Goal: Task Accomplishment & Management: Manage account settings

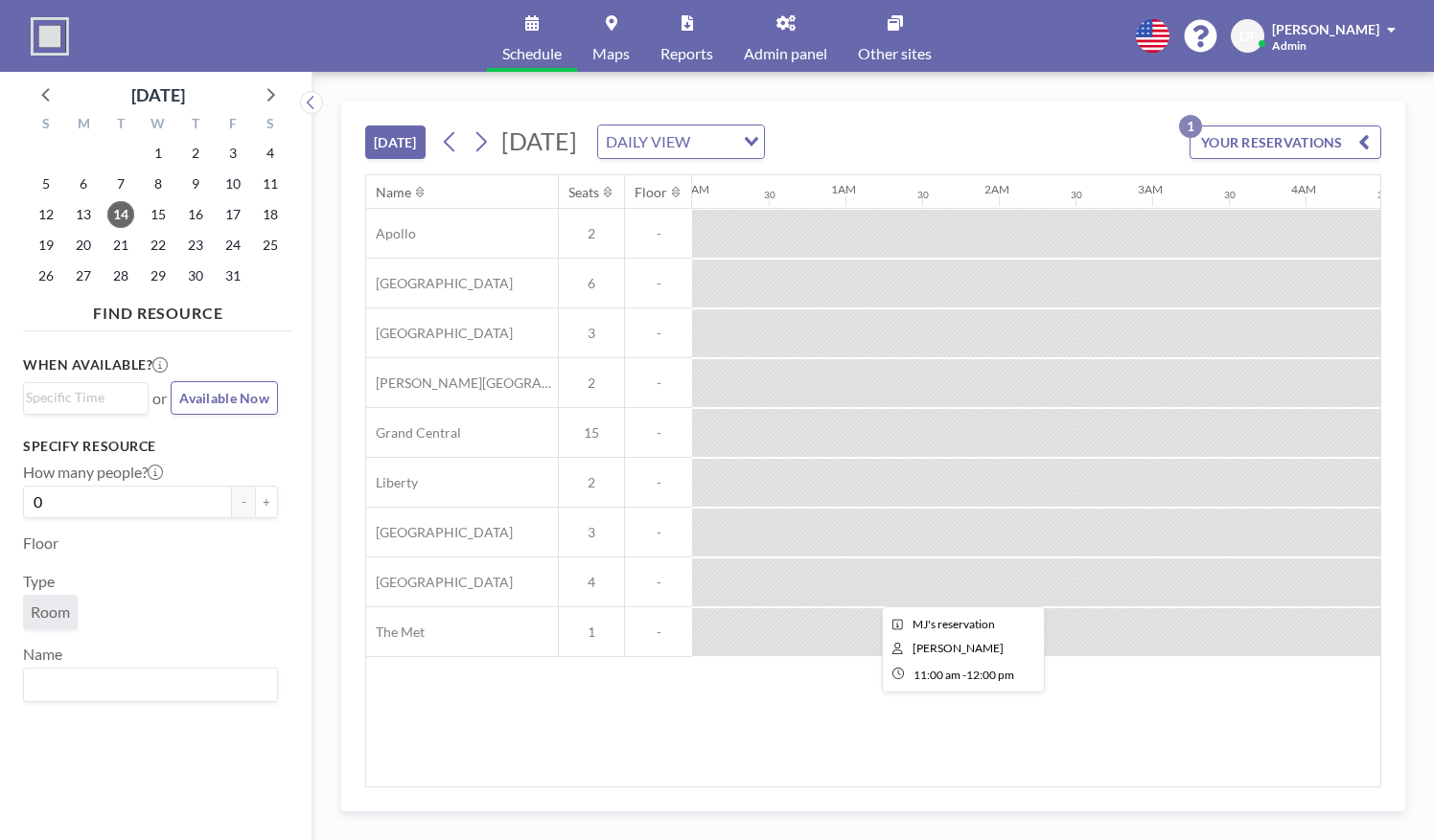
scroll to position [0, 1497]
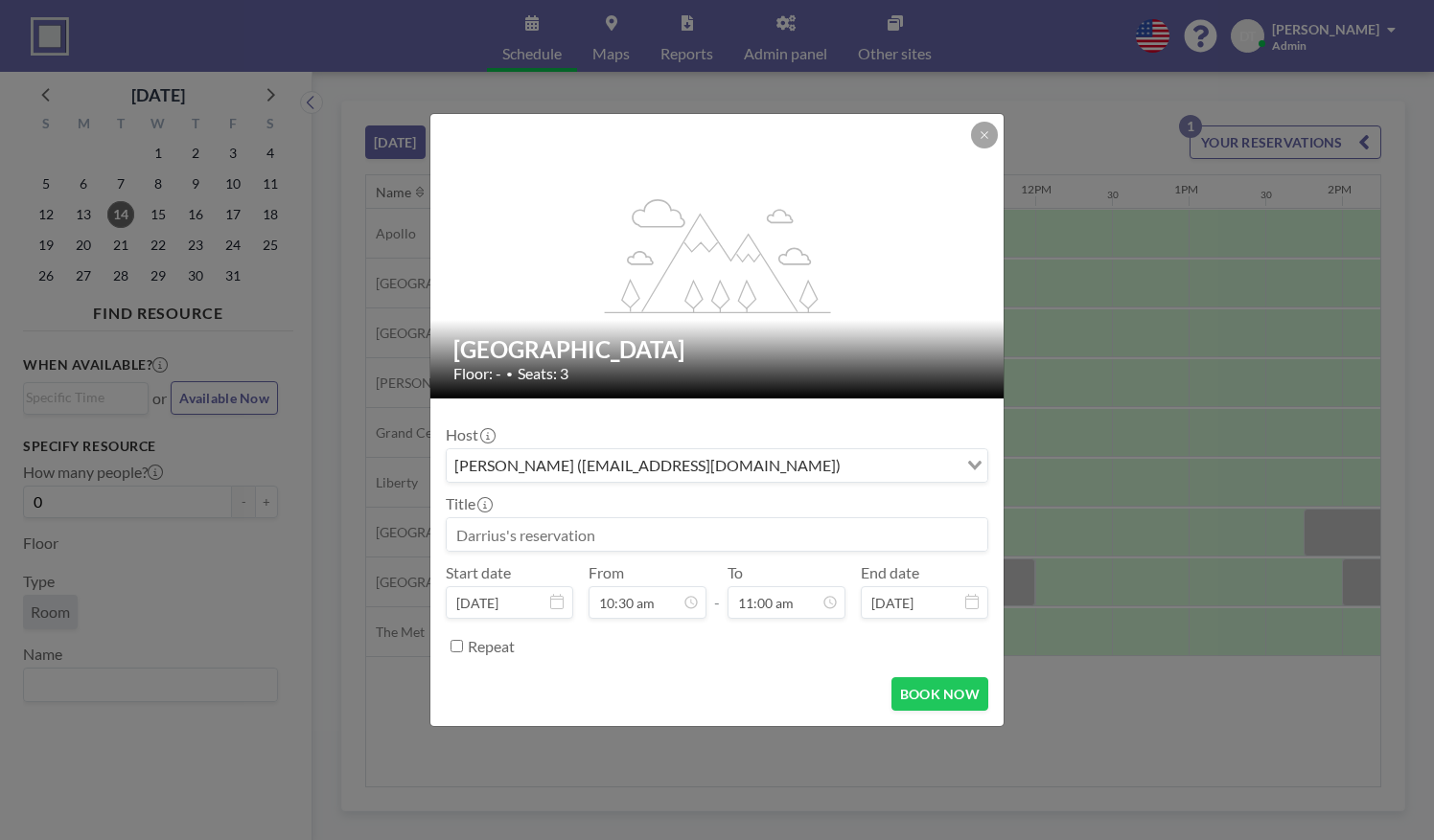
scroll to position [750, 0]
click at [544, 781] on div "flex-grow: 1.2; Penn Station Floor: - • Seats: 3 Host [PERSON_NAME] ([EMAIL_ADD…" at bounding box center [717, 420] width 1434 height 840
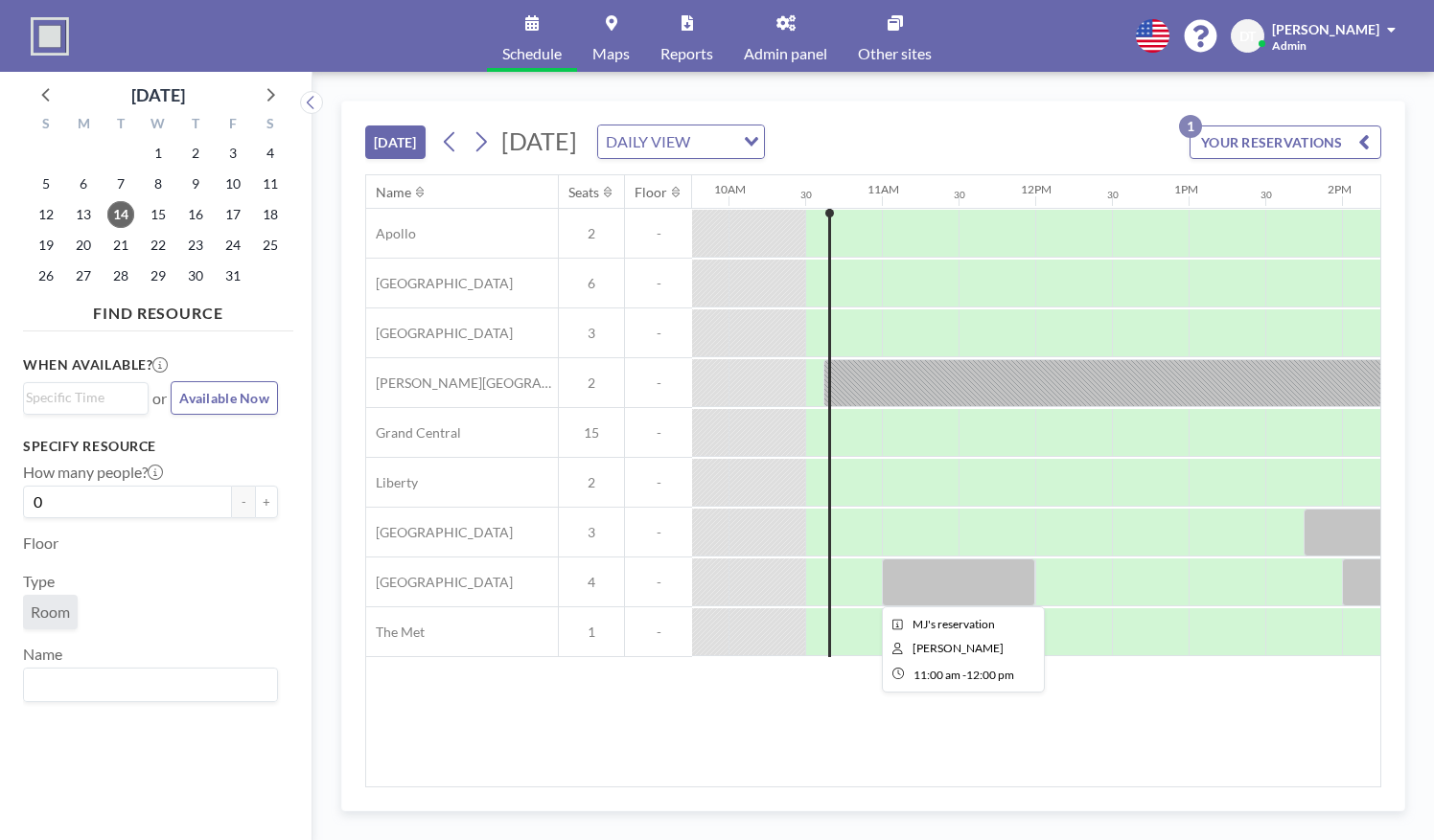
click at [947, 579] on div at bounding box center [958, 581] width 153 height 48
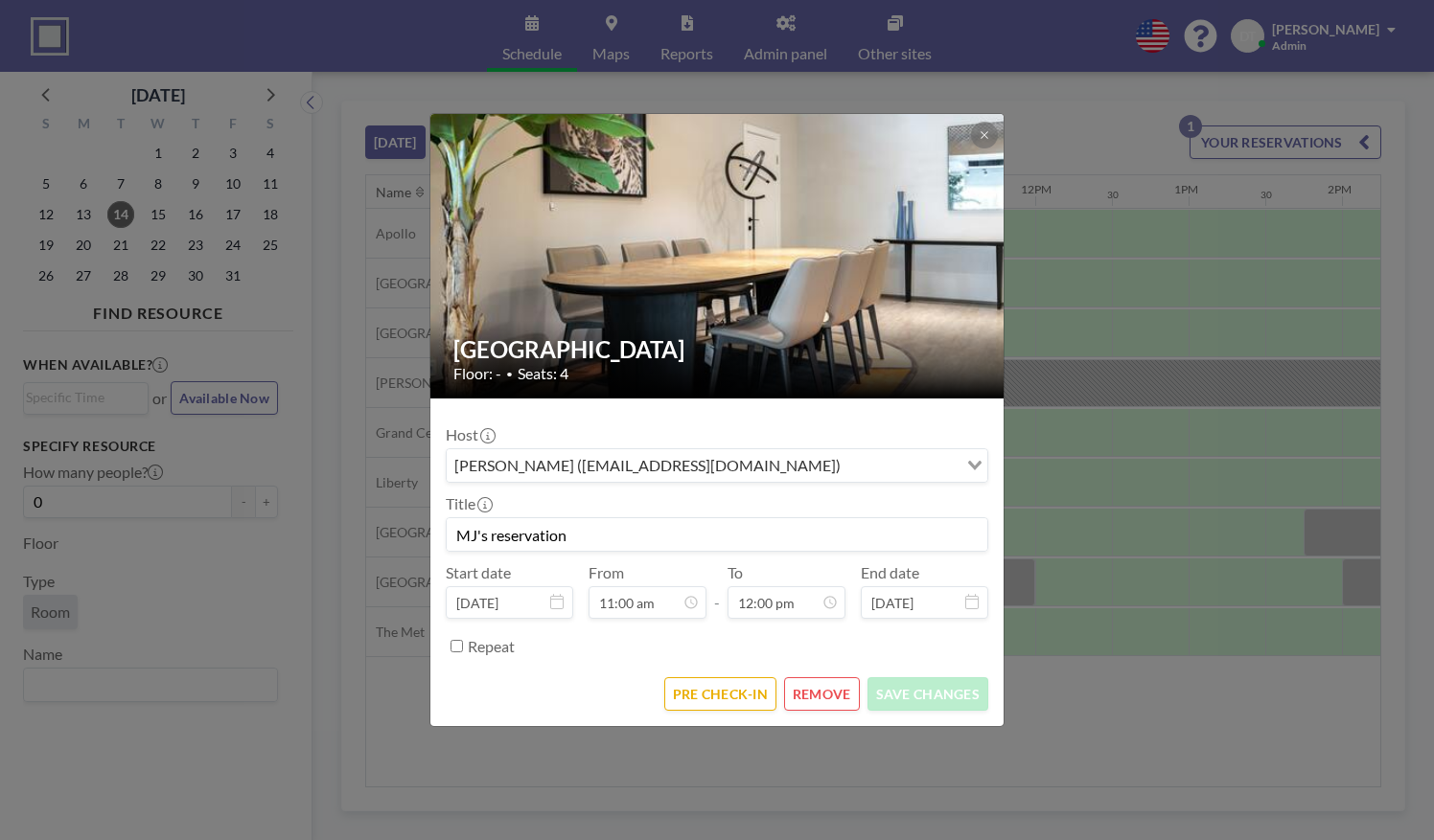
click at [1033, 579] on div "[GEOGRAPHIC_DATA] Floor: - • Seats: 4 Host [PERSON_NAME] ([EMAIL_ADDRESS][DOMAI…" at bounding box center [717, 420] width 1434 height 840
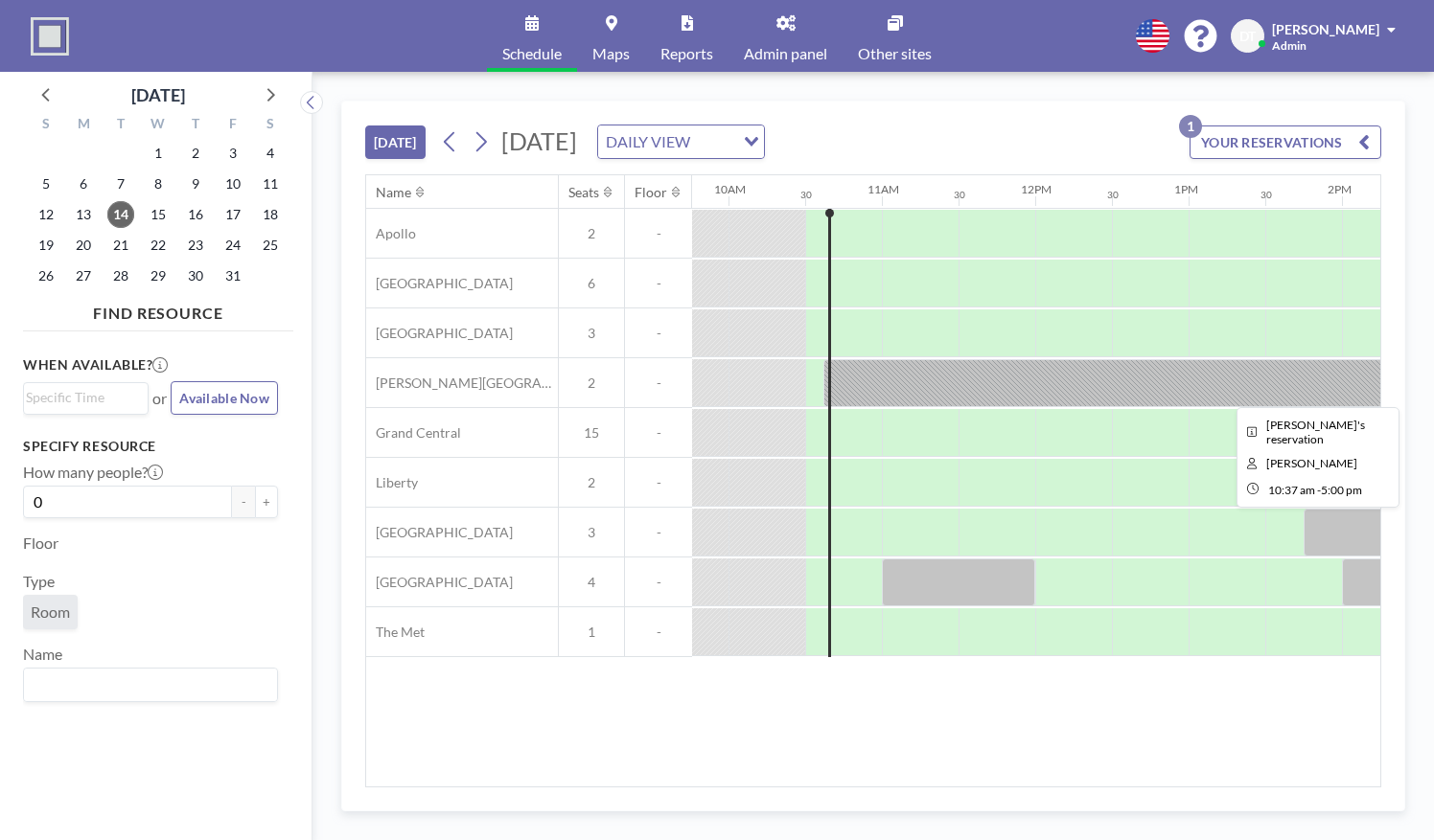
click at [924, 376] on div at bounding box center [1312, 382] width 978 height 48
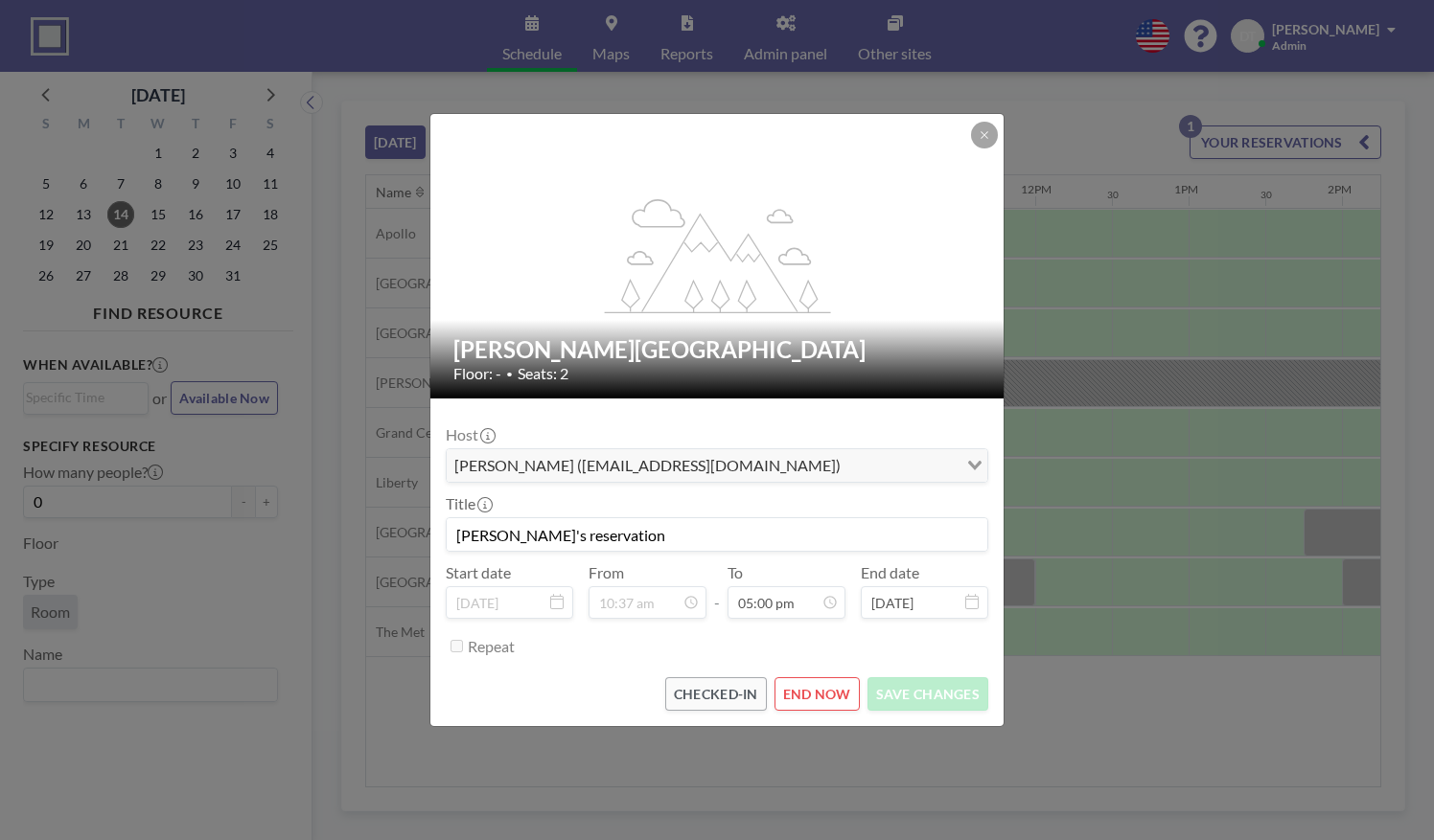
click at [885, 781] on div "flex-grow: 1.2; [PERSON_NAME][GEOGRAPHIC_DATA] Floor: - • Seats: 2 Host [PERSON…" at bounding box center [717, 420] width 1434 height 840
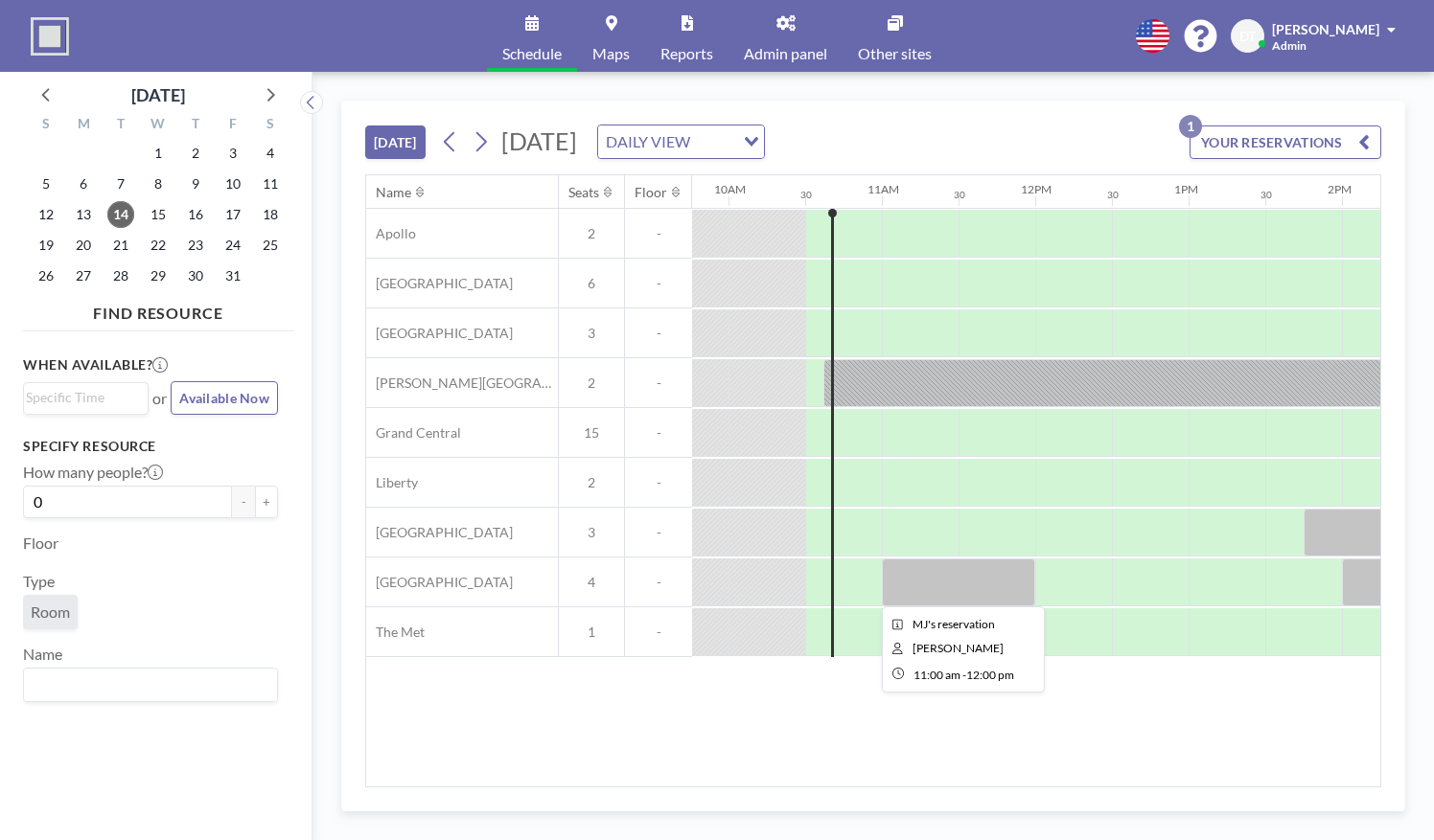
click at [961, 580] on div at bounding box center [958, 581] width 153 height 48
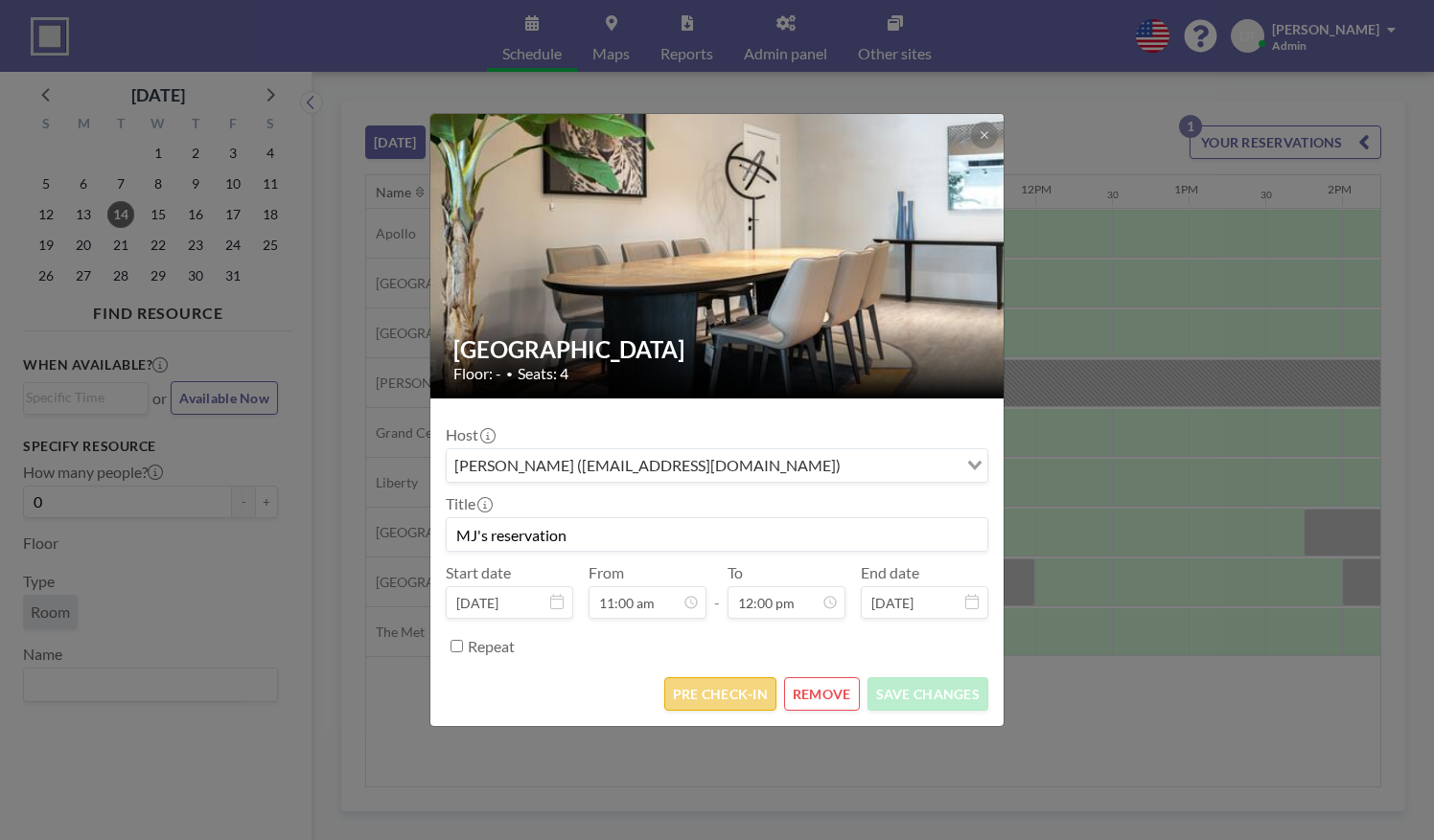
click at [726, 680] on button "PRE CHECK-IN" at bounding box center [719, 694] width 112 height 33
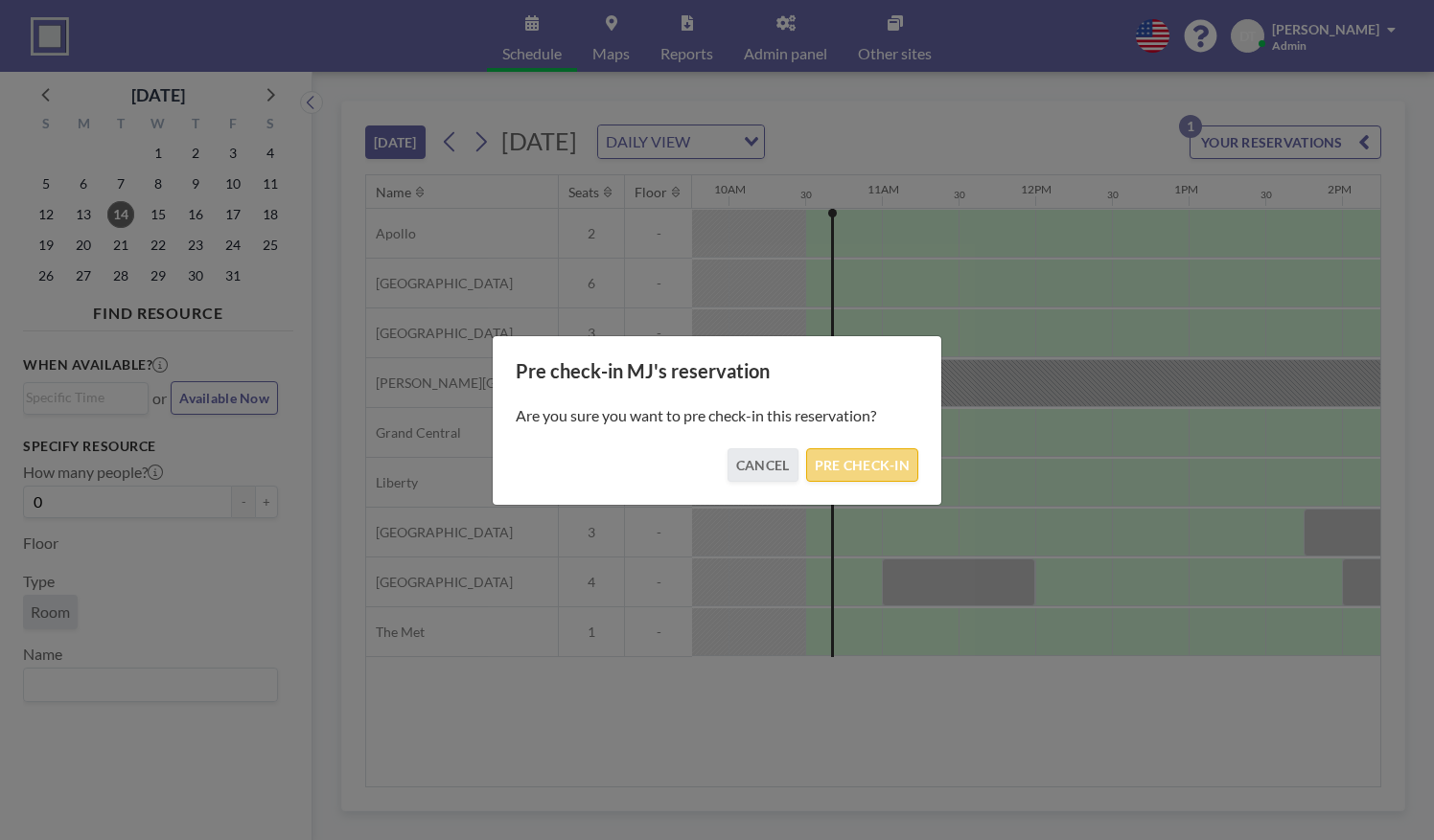
click at [851, 462] on button "PRE CHECK-IN" at bounding box center [862, 464] width 112 height 33
click at [836, 473] on button "PRE CHECK-IN" at bounding box center [862, 464] width 112 height 33
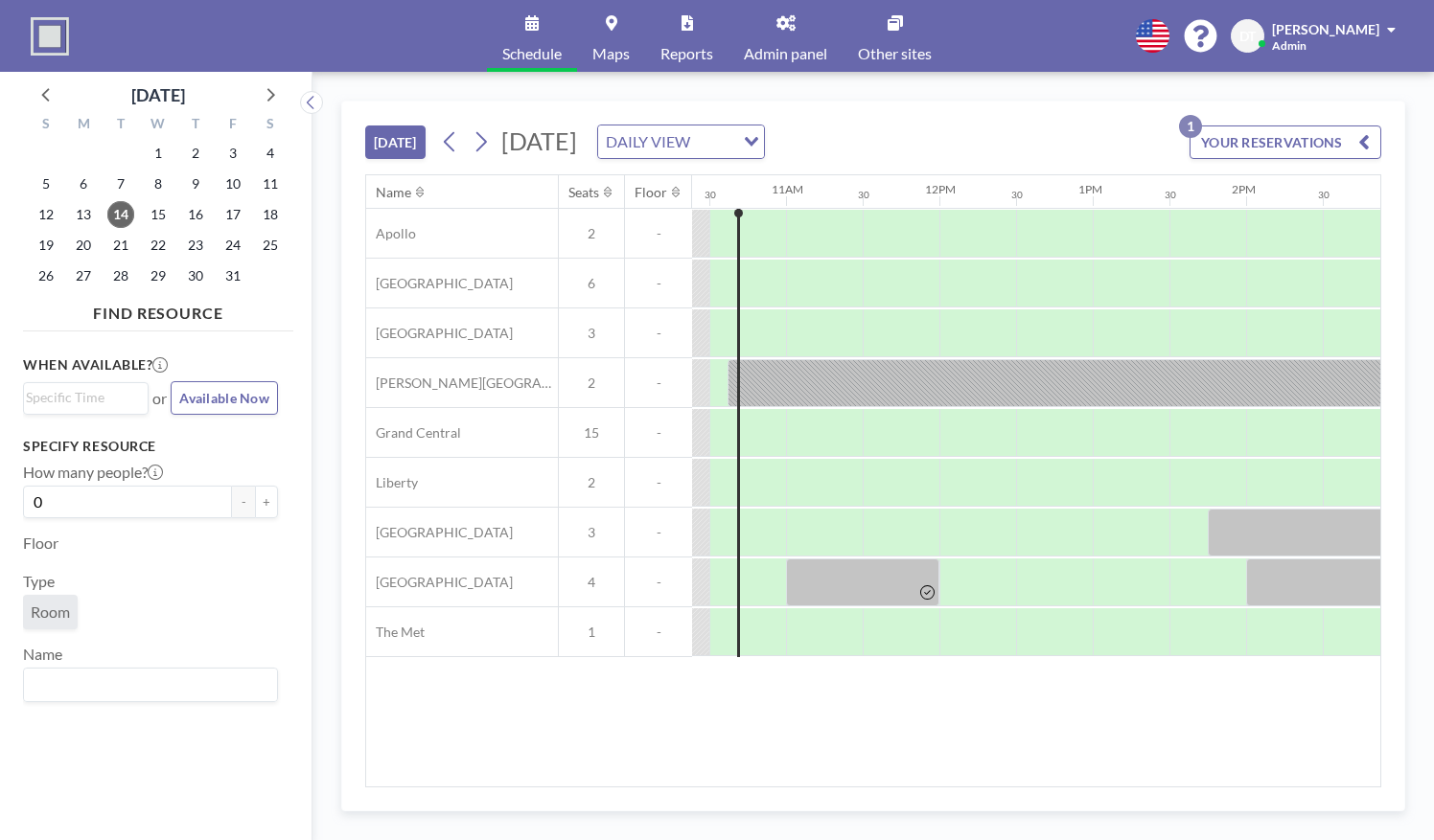
scroll to position [0, 1595]
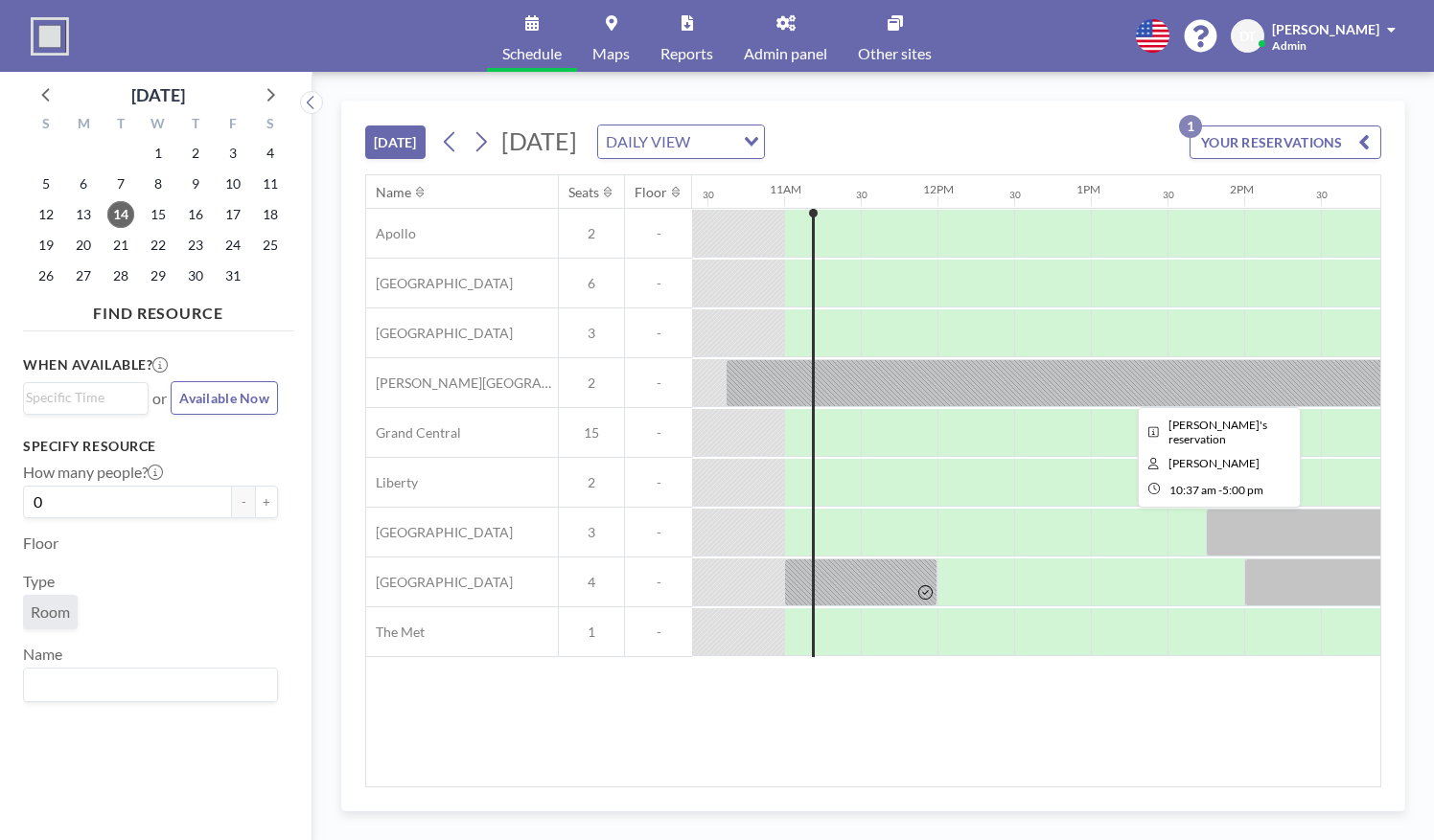
click at [853, 391] on div at bounding box center [1214, 382] width 978 height 48
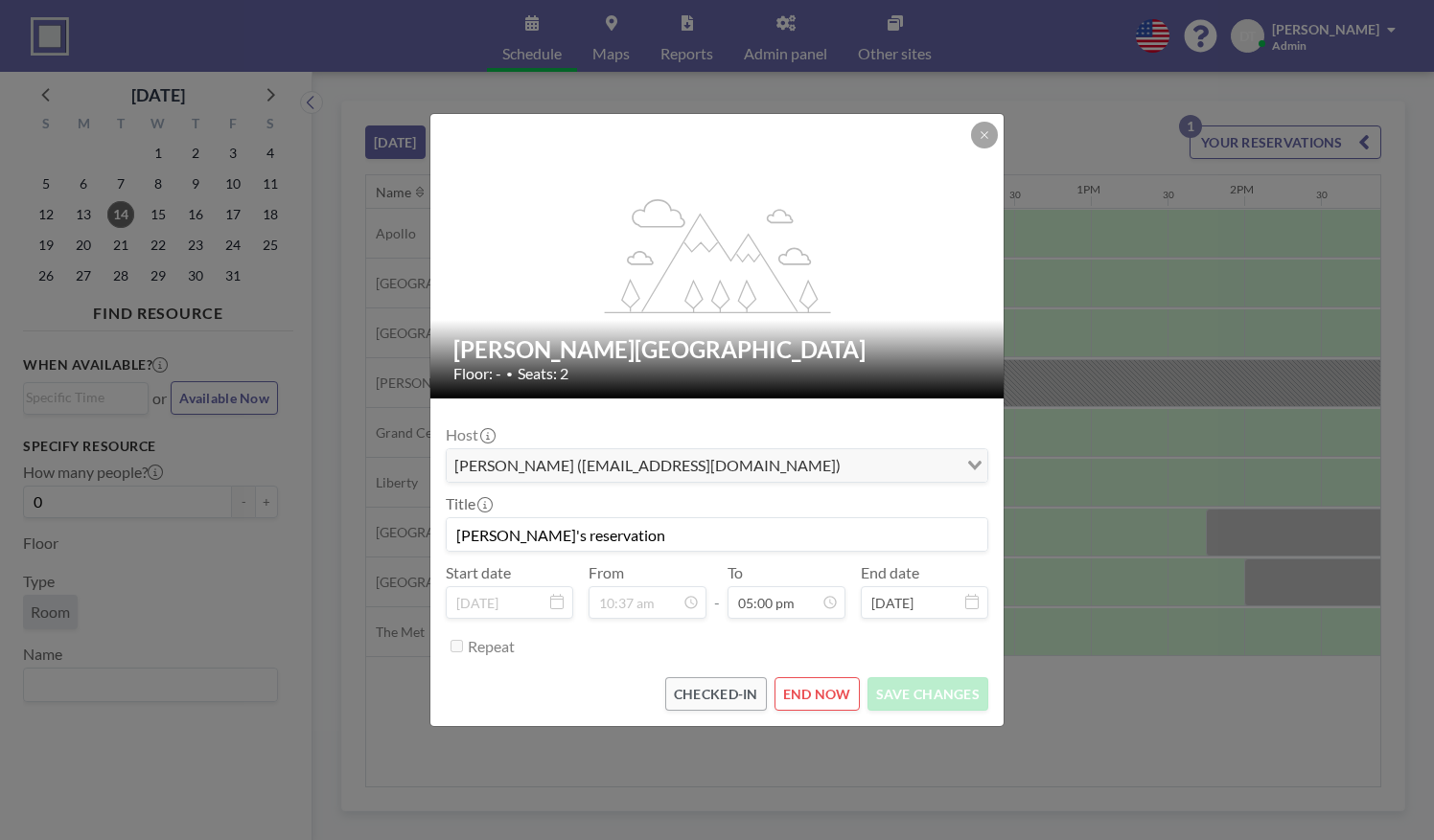
click at [1164, 506] on div "flex-grow: 1.2; [PERSON_NAME][GEOGRAPHIC_DATA] Floor: - • Seats: 2 Host [PERSON…" at bounding box center [717, 420] width 1434 height 840
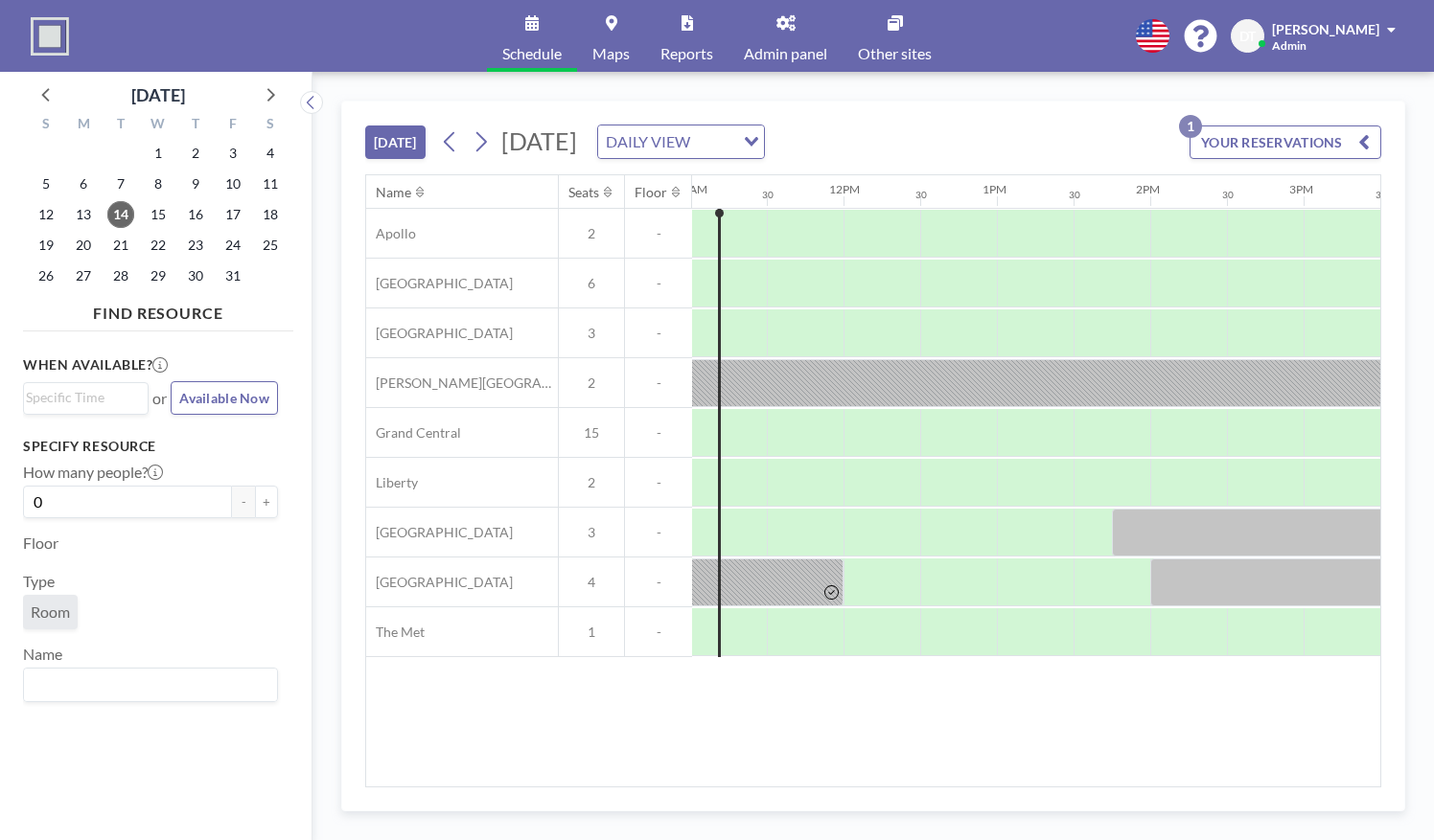
scroll to position [0, 1692]
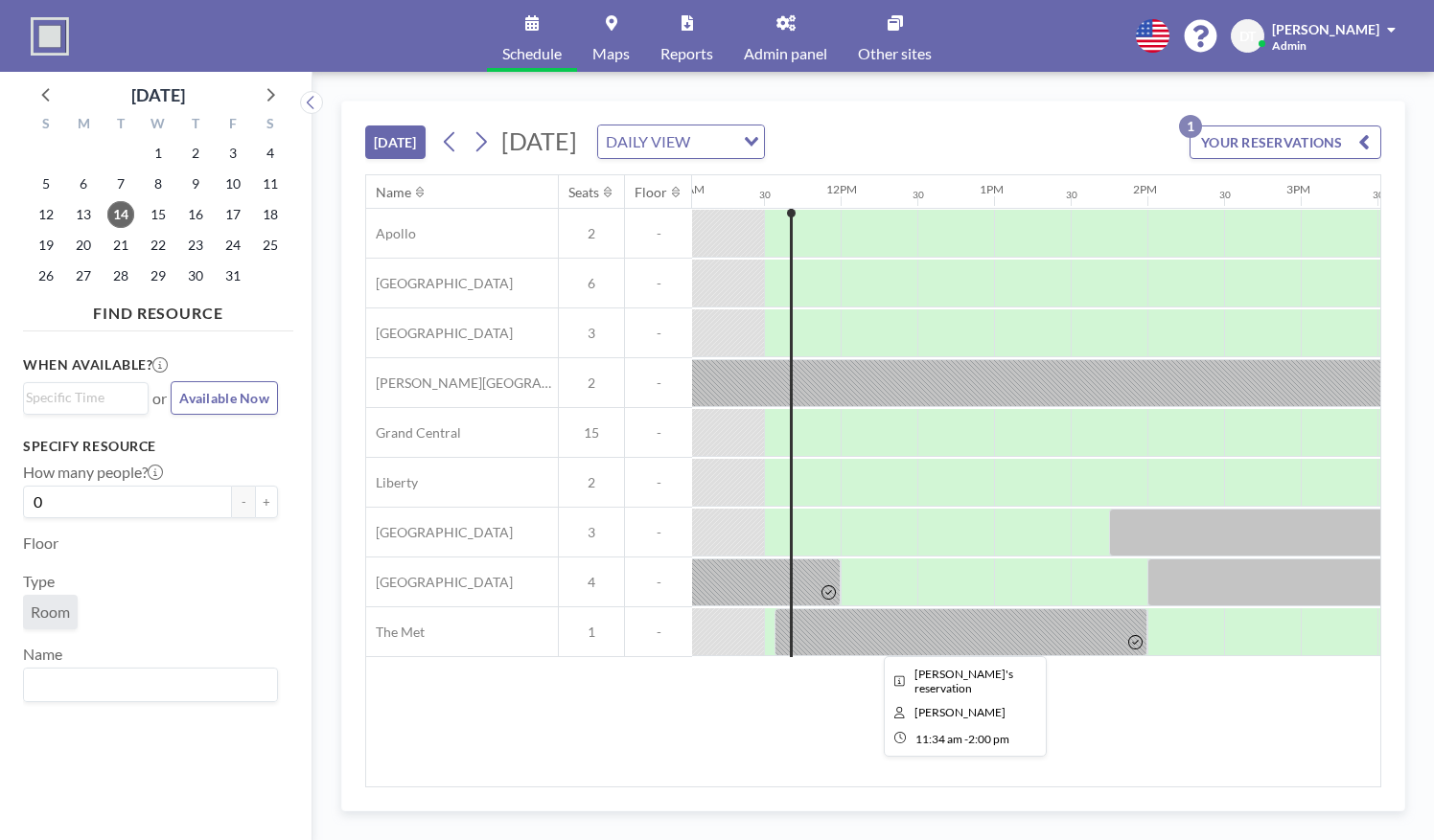
click at [872, 633] on div at bounding box center [961, 631] width 373 height 48
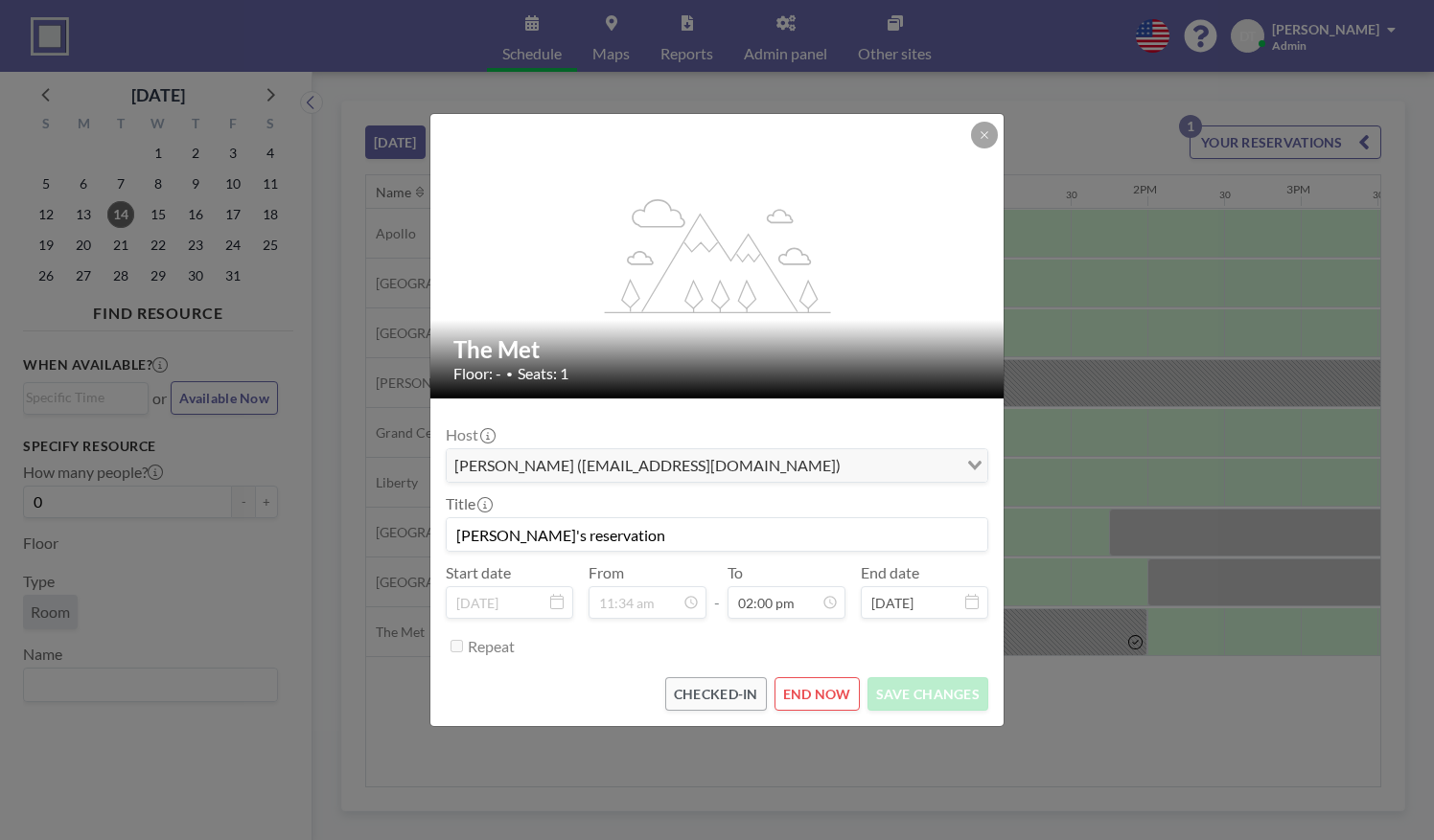
click at [1077, 679] on div "flex-grow: 1.2; The Met Floor: - • Seats: 1 Host [PERSON_NAME] ([EMAIL_ADDRESS]…" at bounding box center [717, 420] width 1434 height 840
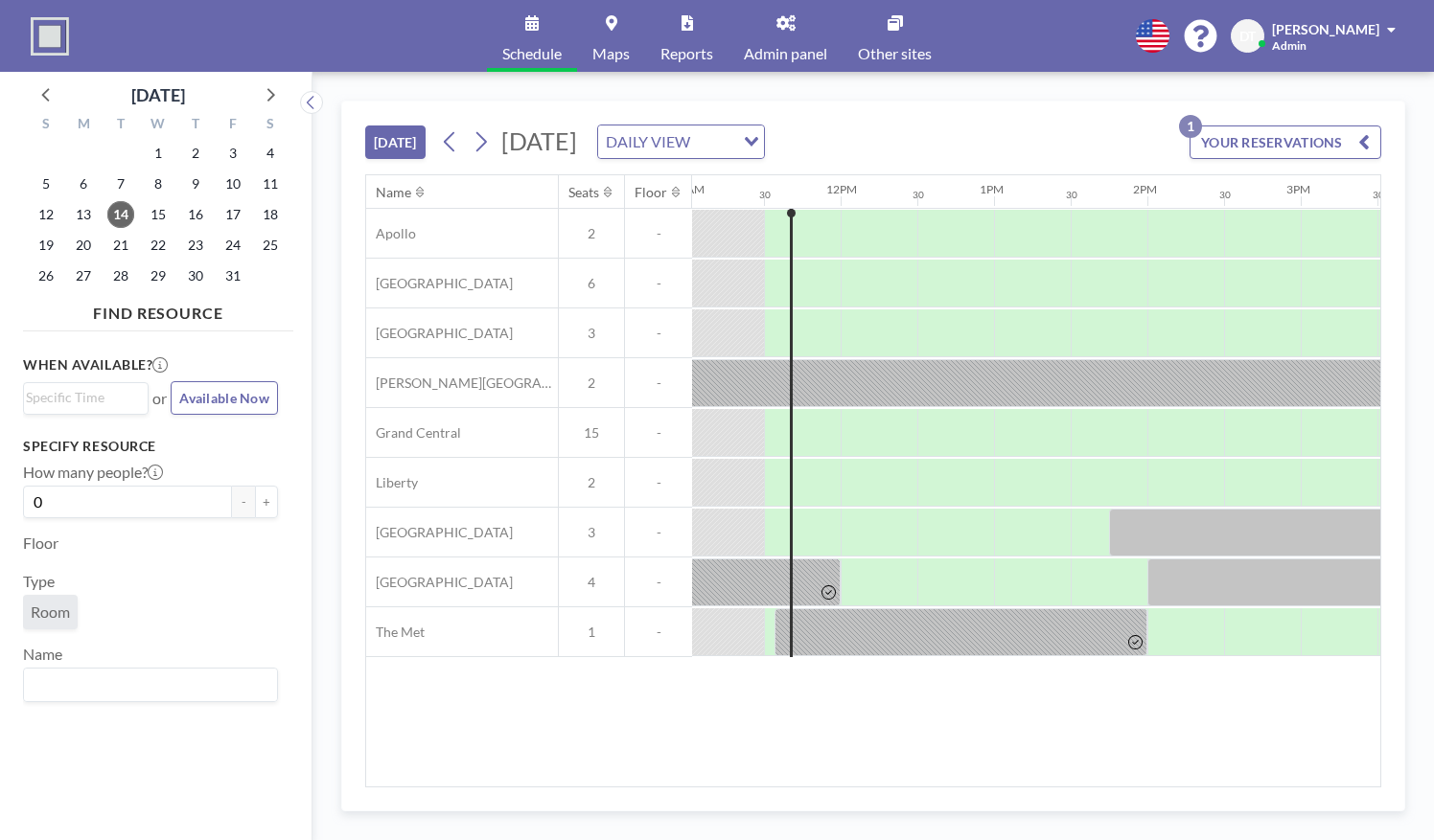
click at [851, 358] on div at bounding box center [840, 382] width 3680 height 50
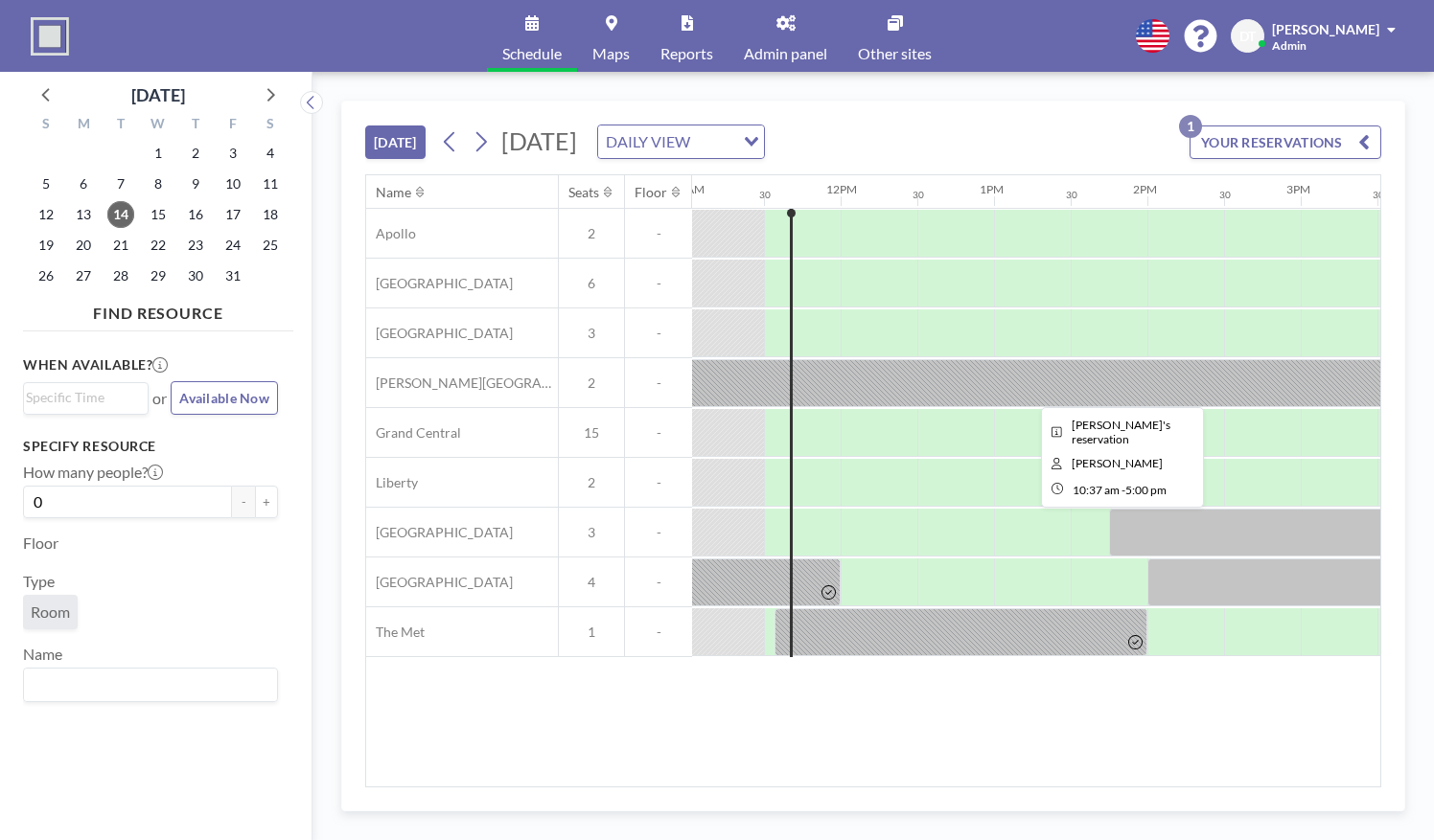
click at [849, 370] on div at bounding box center [1118, 382] width 978 height 48
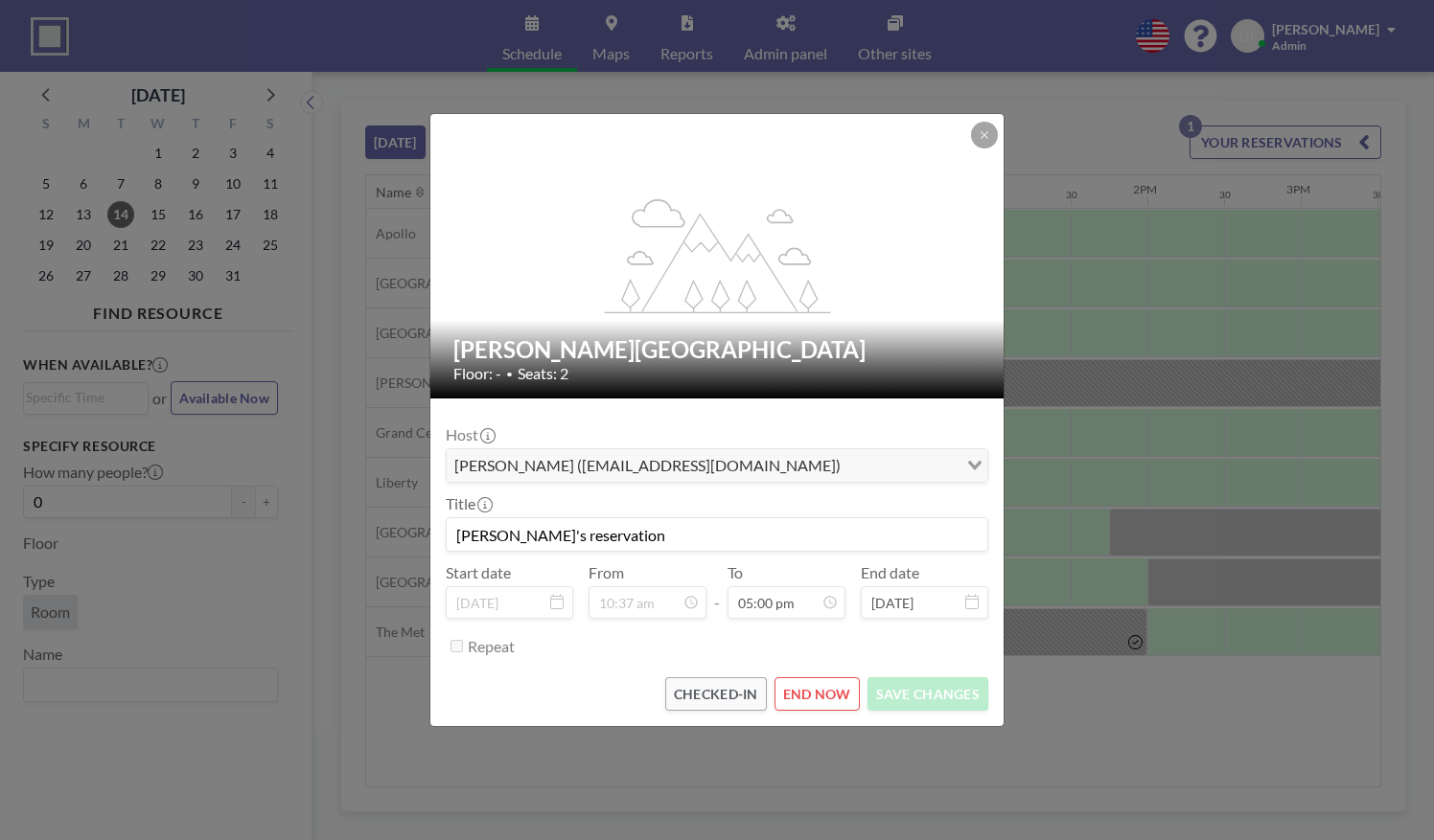
click at [1066, 380] on div "flex-grow: 1.2; [PERSON_NAME][GEOGRAPHIC_DATA] Floor: - • Seats: 2 Host [PERSON…" at bounding box center [717, 420] width 1434 height 840
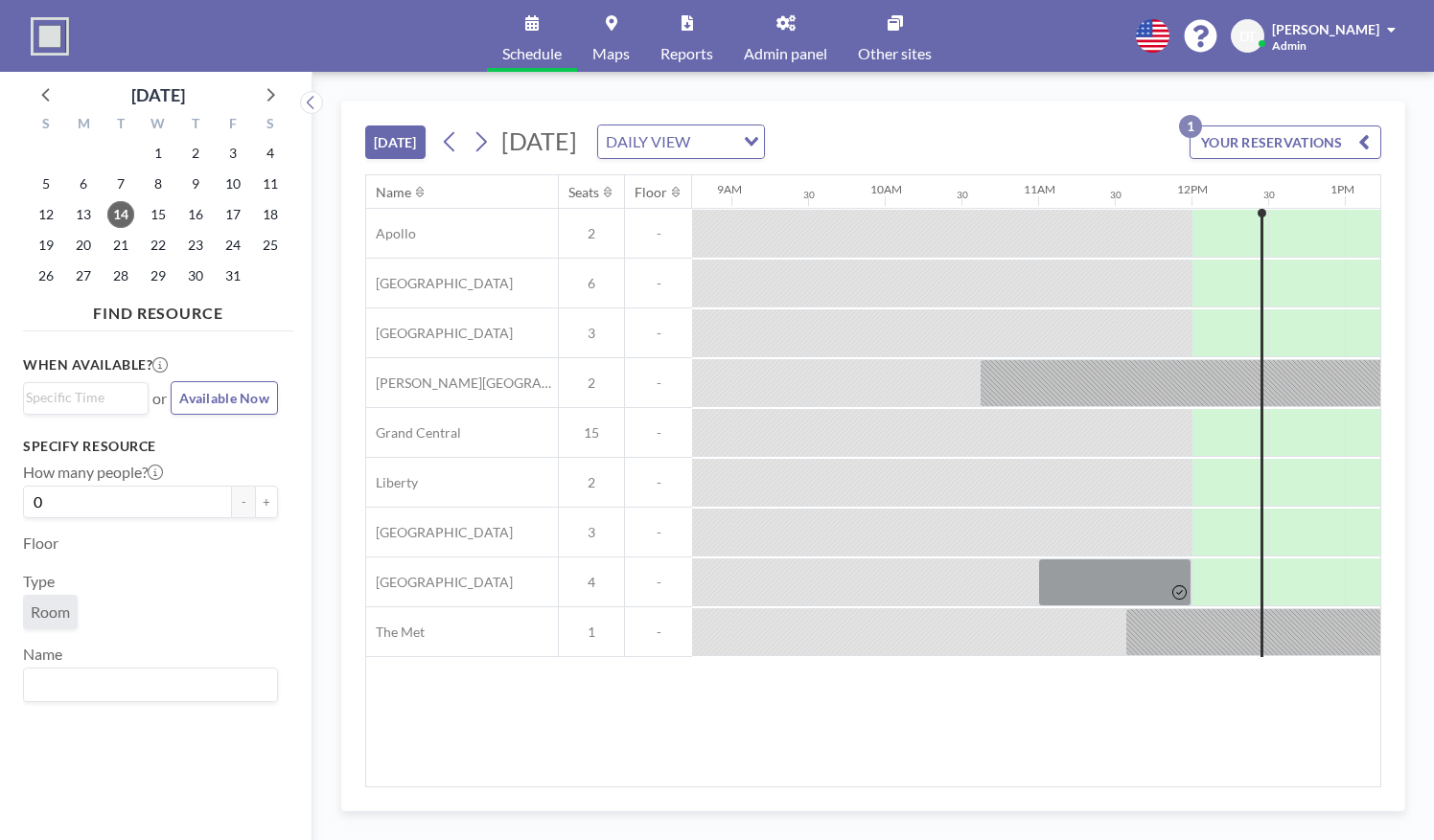
scroll to position [0, 1380]
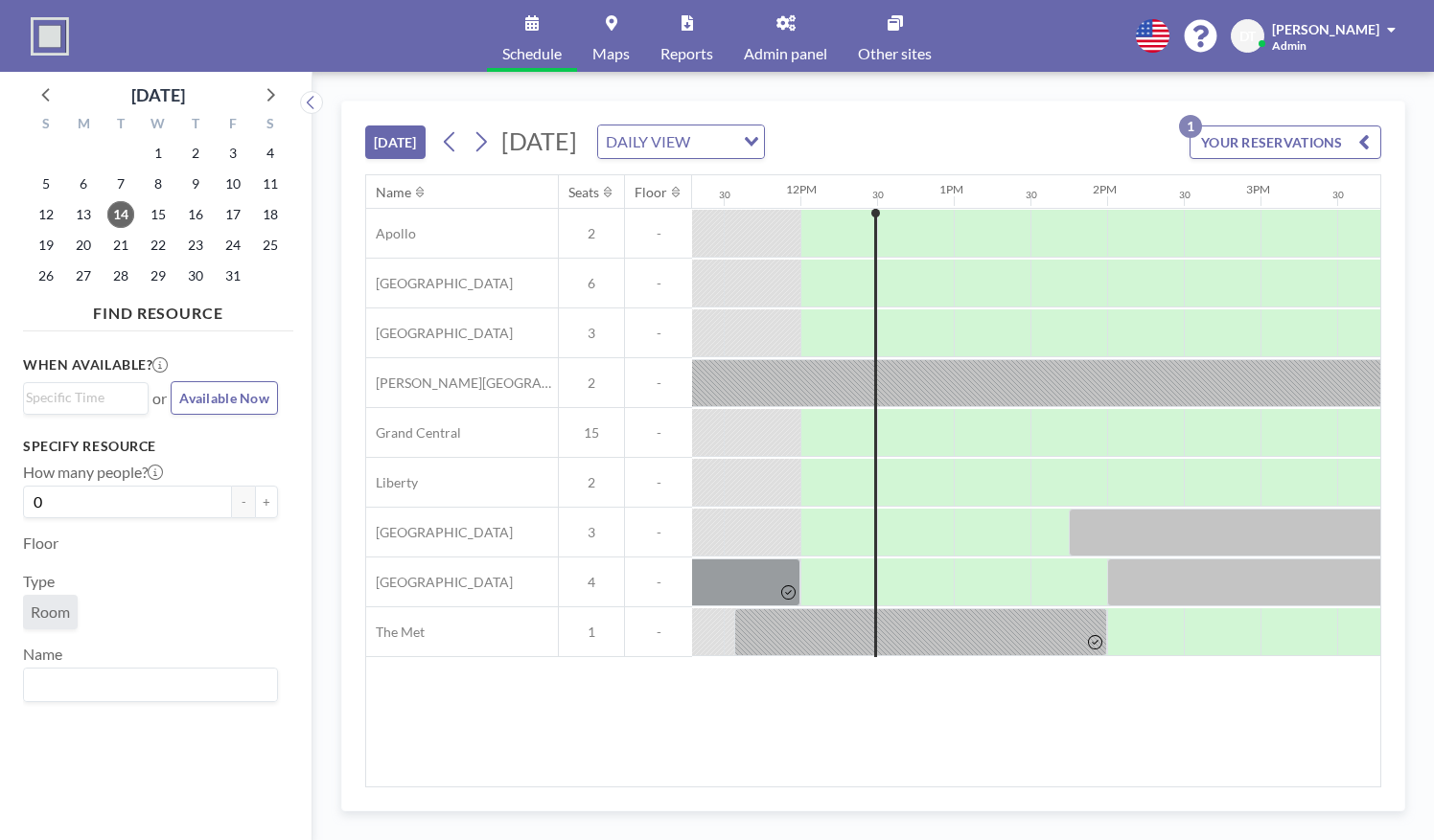
scroll to position [0, 1763]
